Goal: Task Accomplishment & Management: Use online tool/utility

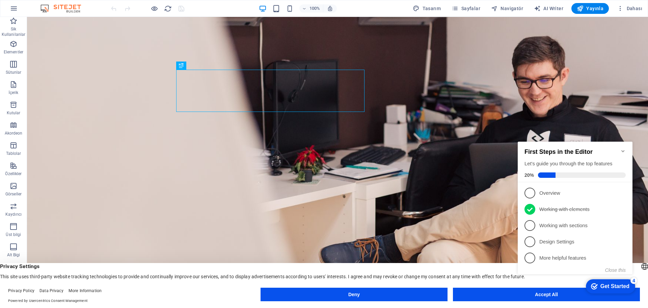
click at [593, 8] on span "Yayınla" at bounding box center [590, 8] width 27 height 7
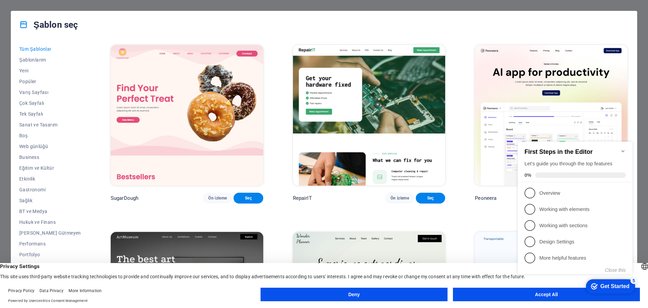
click div "checkmark Get Started 5 First Steps in the Editor Let's guide you through the t…"
click at [544, 296] on appcues-checklist "Contextual help checklist present on screen" at bounding box center [576, 215] width 123 height 166
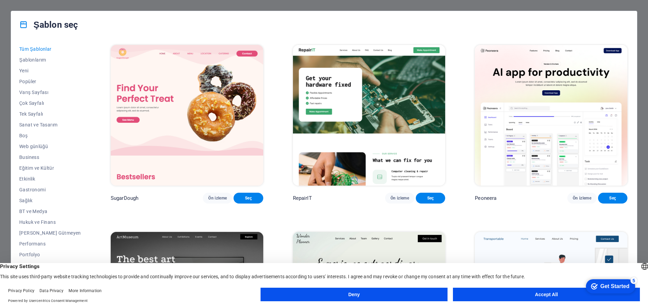
click at [553, 293] on button "Accept All" at bounding box center [546, 294] width 187 height 14
